Goal: Transaction & Acquisition: Purchase product/service

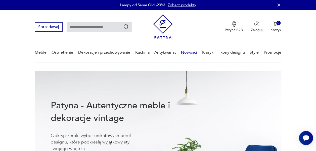
click at [183, 52] on link "Nowości" at bounding box center [189, 52] width 16 height 19
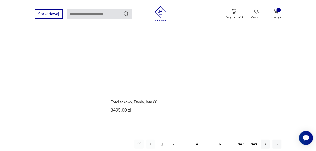
scroll to position [616, 0]
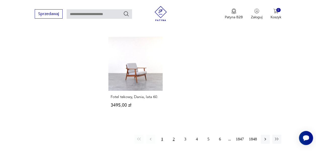
click at [173, 135] on button "2" at bounding box center [173, 139] width 9 height 9
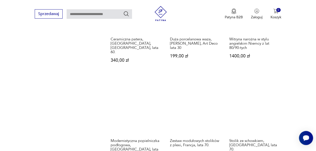
scroll to position [387, 0]
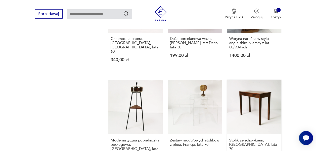
click at [233, 102] on link "Stolik ze schowkiem, [GEOGRAPHIC_DATA], lata 70. 570,00 zł" at bounding box center [254, 126] width 54 height 93
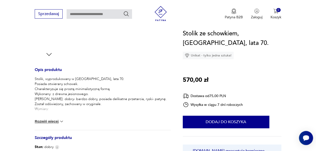
scroll to position [171, 0]
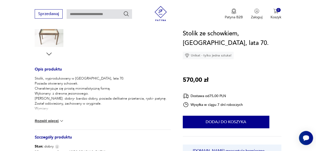
click at [61, 122] on img at bounding box center [61, 121] width 5 height 5
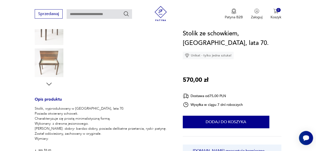
scroll to position [131, 0]
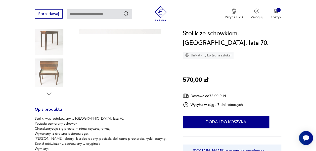
click at [45, 65] on img at bounding box center [49, 73] width 29 height 29
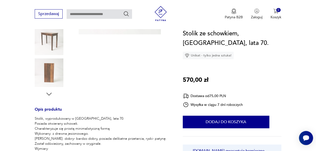
click at [52, 51] on img at bounding box center [49, 40] width 29 height 29
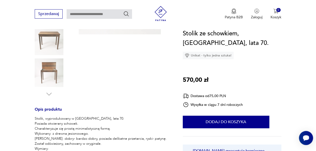
click at [47, 70] on img at bounding box center [49, 73] width 29 height 29
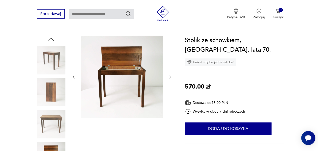
scroll to position [40, 0]
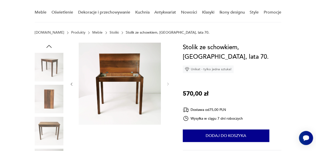
click at [48, 101] on img at bounding box center [49, 99] width 29 height 29
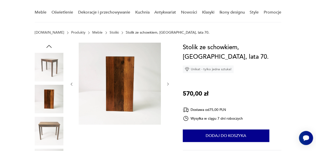
click at [128, 81] on img at bounding box center [120, 84] width 82 height 82
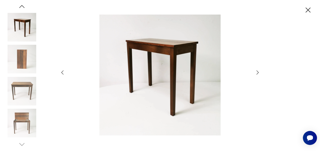
click at [171, 59] on img at bounding box center [159, 75] width 179 height 121
